Goal: Transaction & Acquisition: Purchase product/service

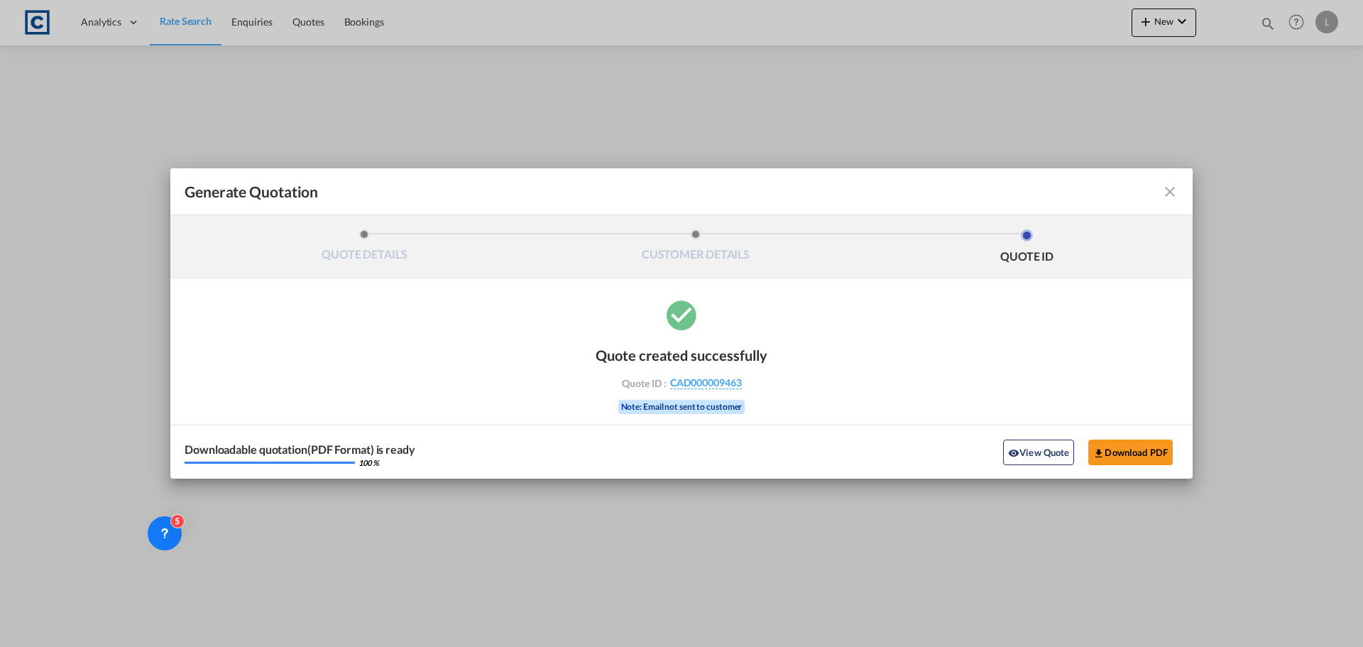
click at [1163, 187] on md-icon "icon-close fg-AAA8AD cursor m-0" at bounding box center [1170, 191] width 17 height 17
click at [1171, 215] on div "QUOTE DETAILS CUSTOMER DETAILS QUOTE ID" at bounding box center [681, 247] width 1022 height 64
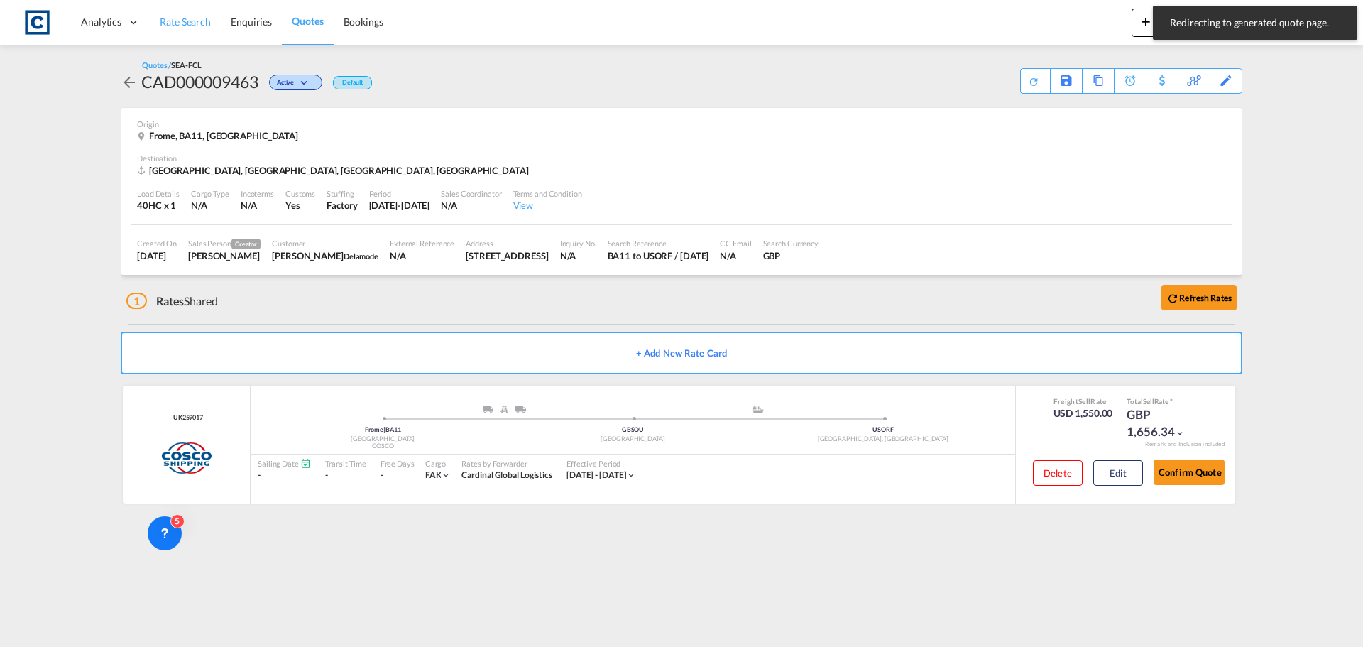
click at [195, 18] on span "Rate Search" at bounding box center [185, 22] width 51 height 12
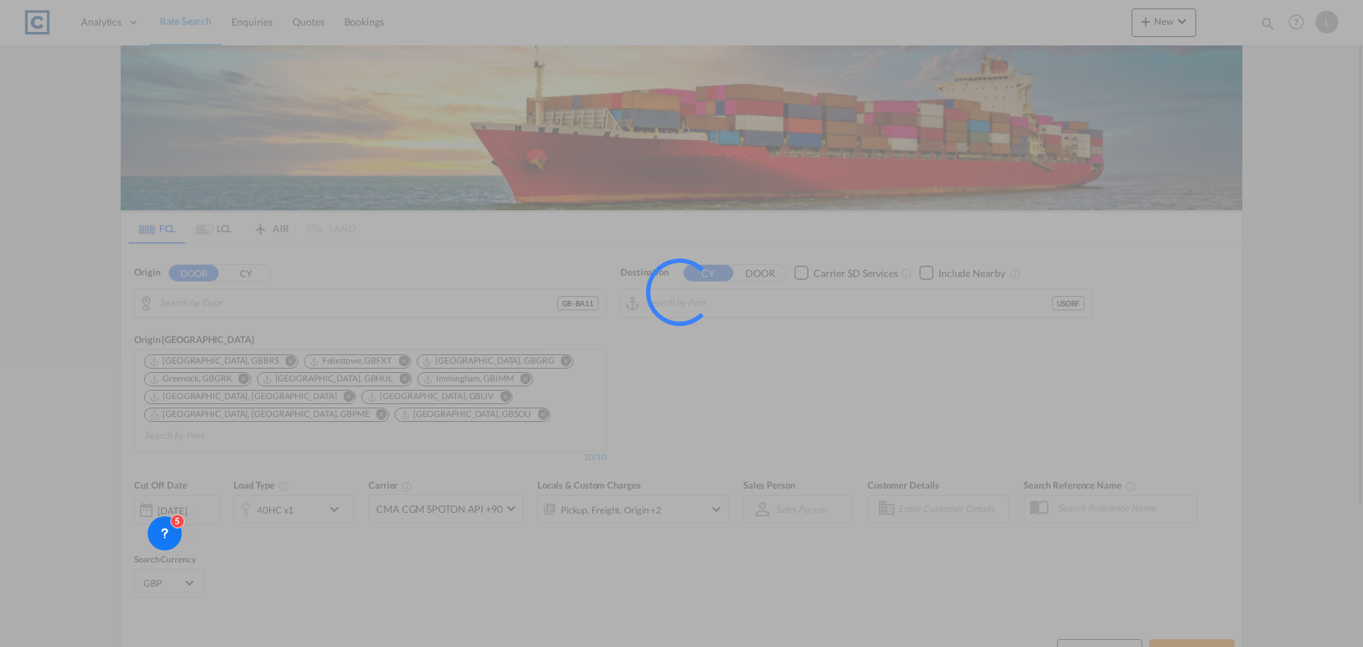
type input "GB-BA11, [GEOGRAPHIC_DATA]"
type input "[GEOGRAPHIC_DATA], [GEOGRAPHIC_DATA], [GEOGRAPHIC_DATA]"
